Goal: Task Accomplishment & Management: Manage account settings

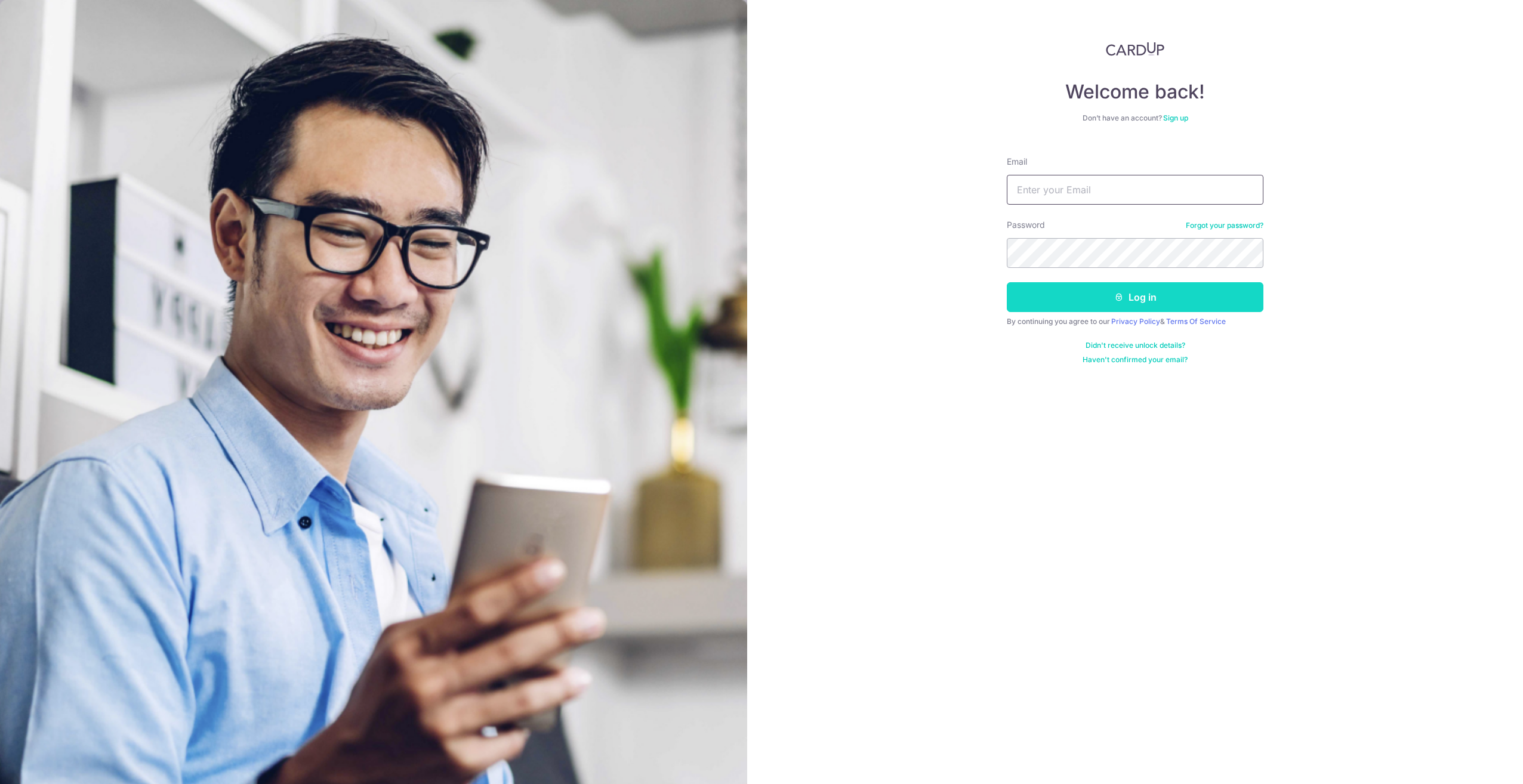
type input "[EMAIL_ADDRESS][DOMAIN_NAME]"
click at [1120, 299] on icon "submit" at bounding box center [1119, 297] width 10 height 10
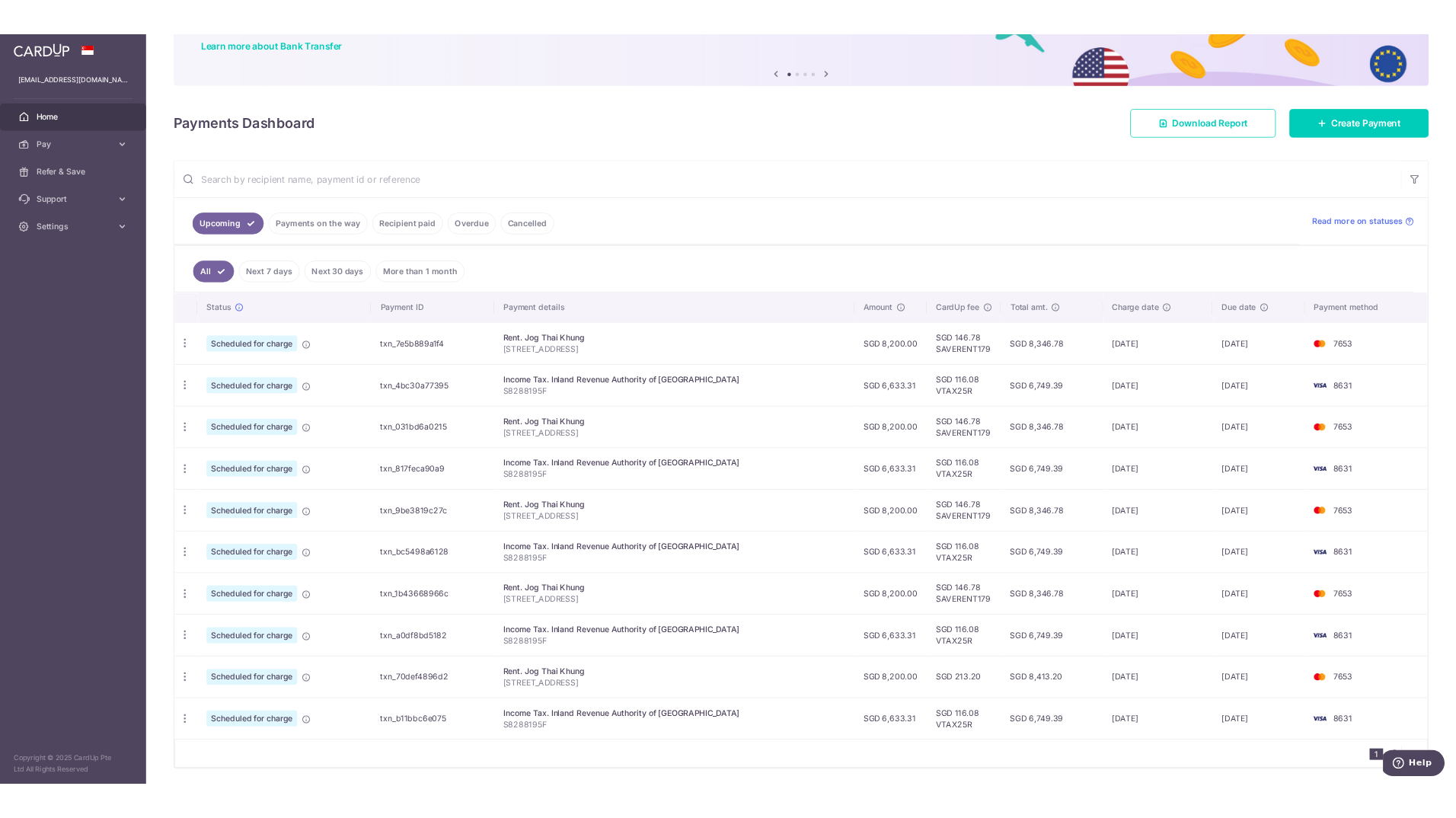
scroll to position [152, 0]
